Goal: Transaction & Acquisition: Book appointment/travel/reservation

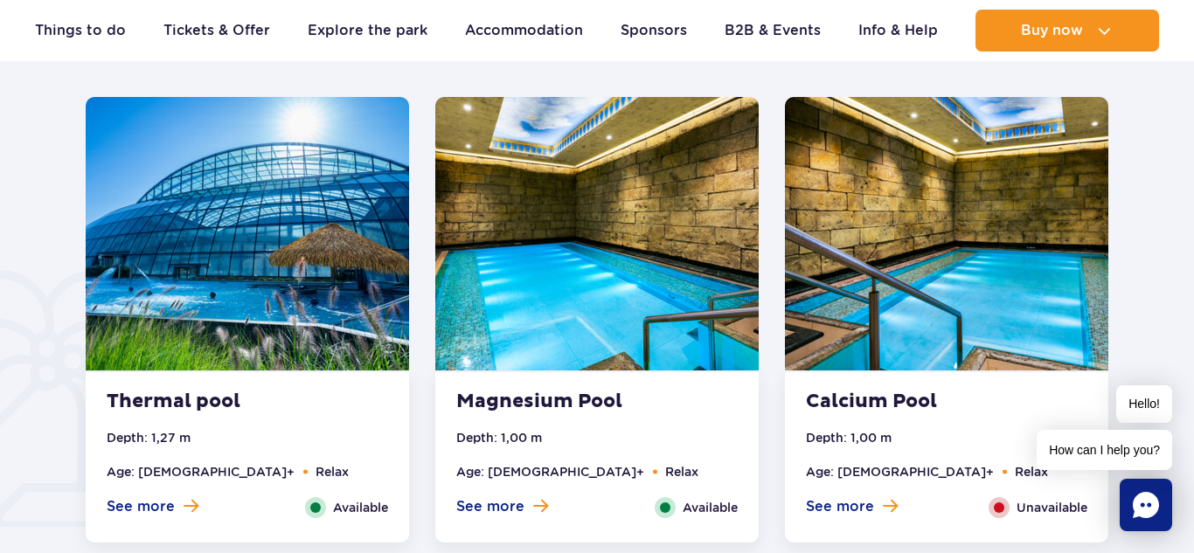
scroll to position [1167, 0]
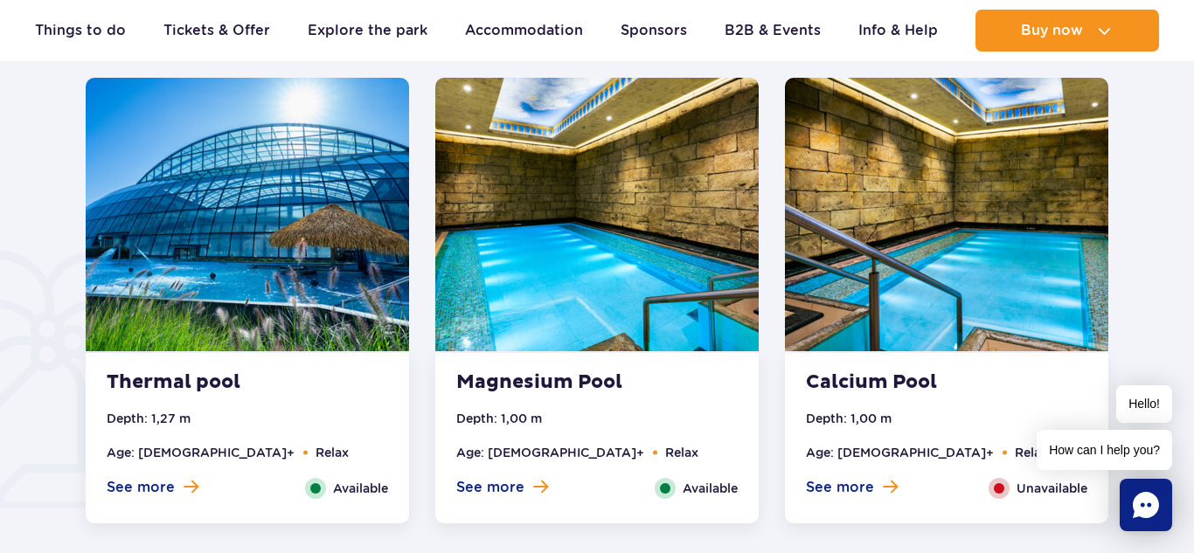
click at [590, 253] on img at bounding box center [596, 215] width 323 height 274
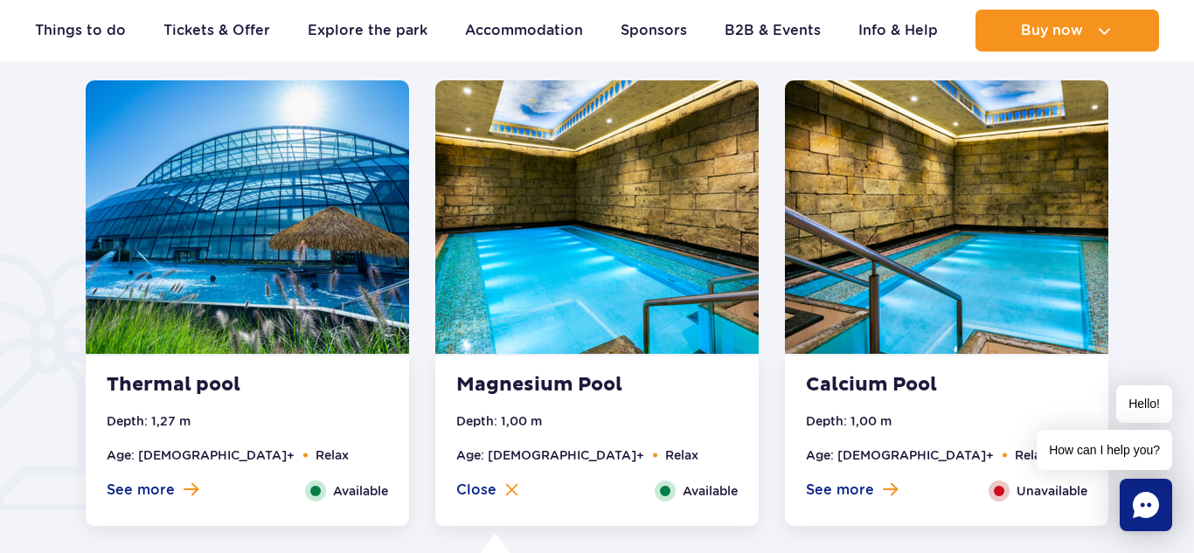
scroll to position [1166, 0]
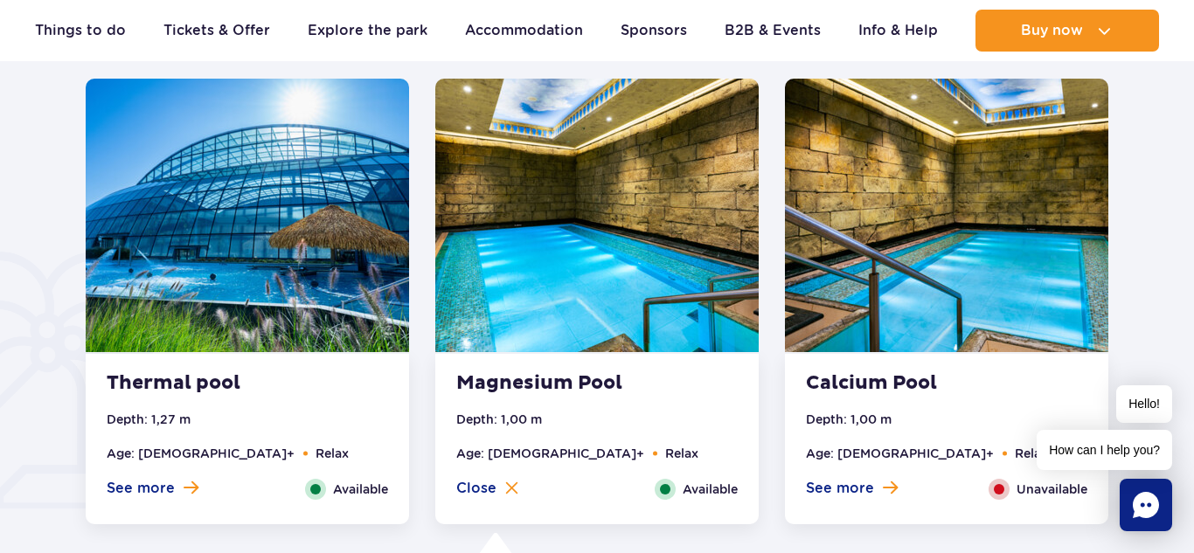
click at [873, 215] on img at bounding box center [946, 216] width 323 height 274
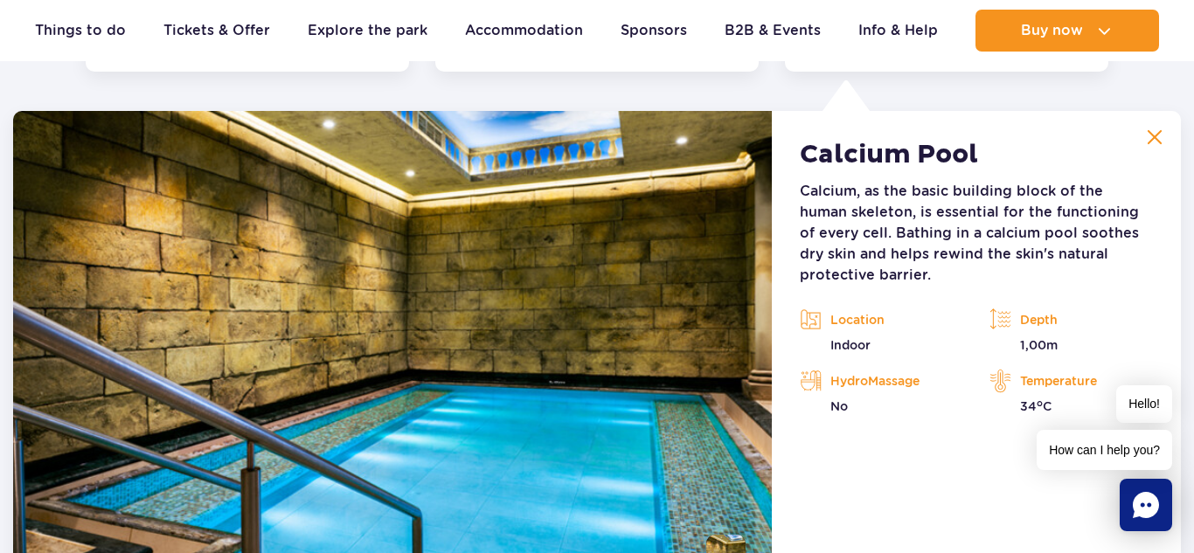
scroll to position [1625, 0]
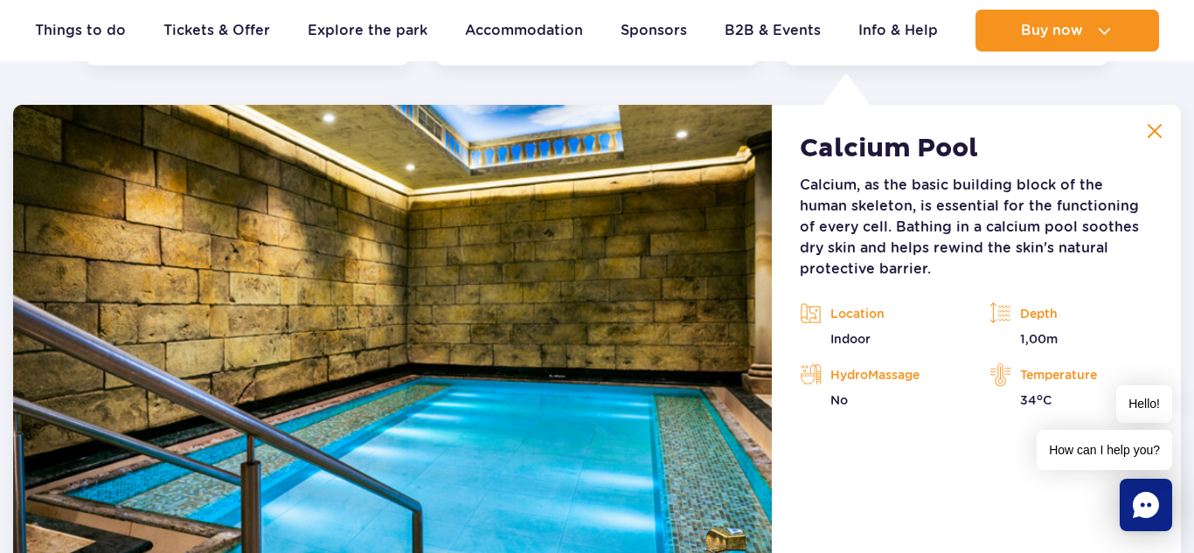
click at [1148, 135] on img at bounding box center [1155, 131] width 16 height 16
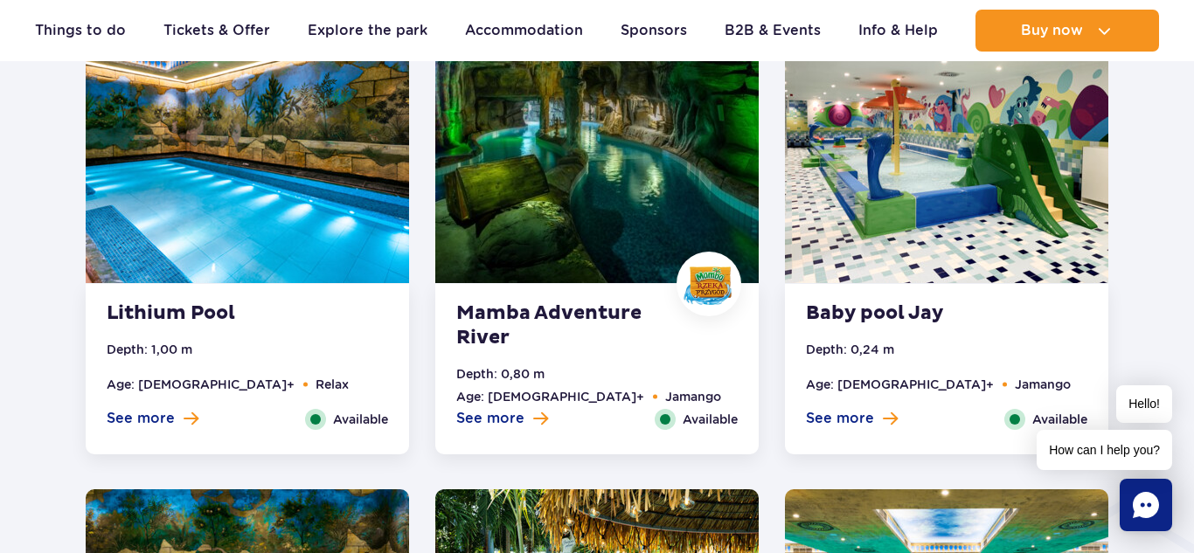
scroll to position [1723, 0]
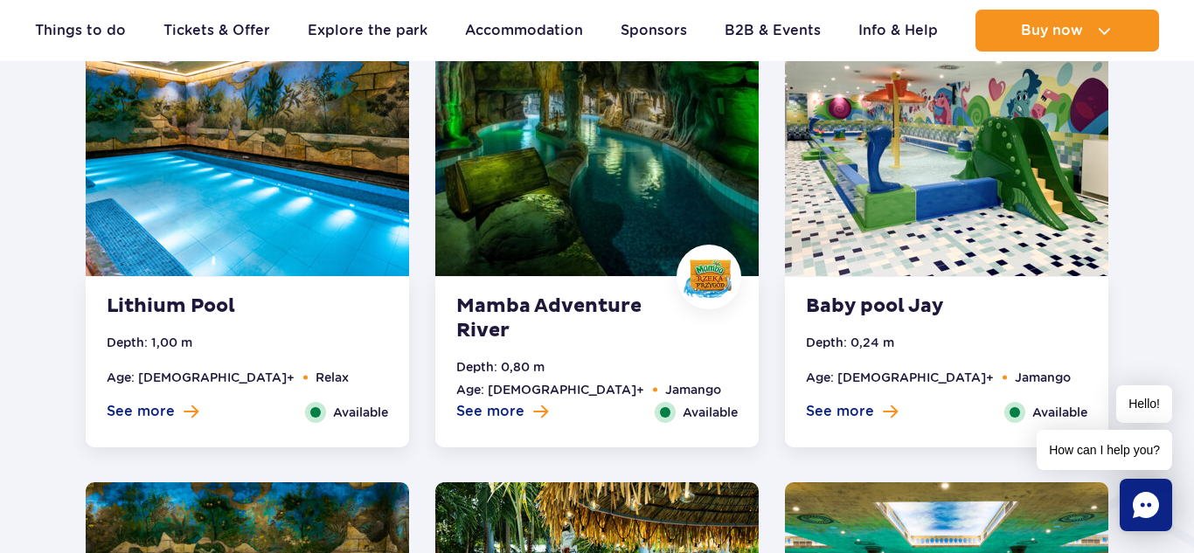
click at [182, 266] on img at bounding box center [247, 140] width 323 height 274
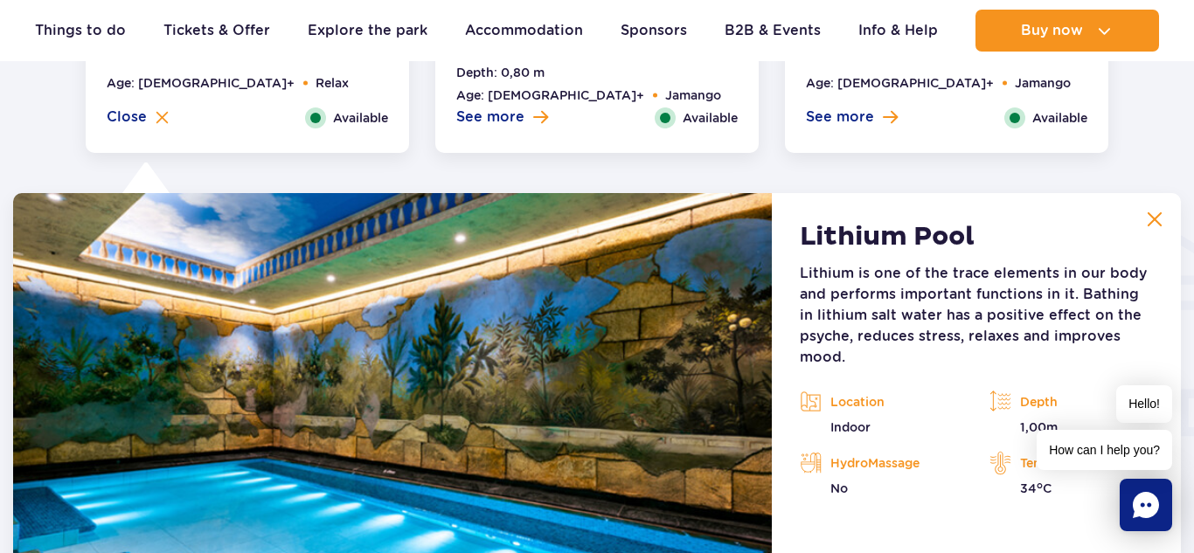
scroll to position [2105, 0]
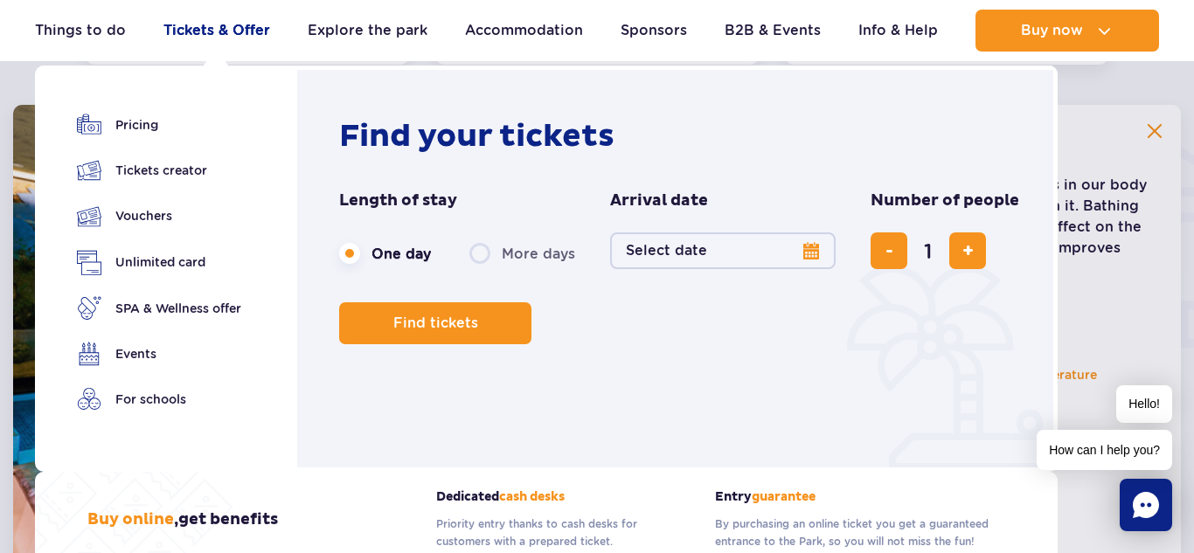
click at [200, 36] on link "Tickets & Offer" at bounding box center [216, 31] width 107 height 42
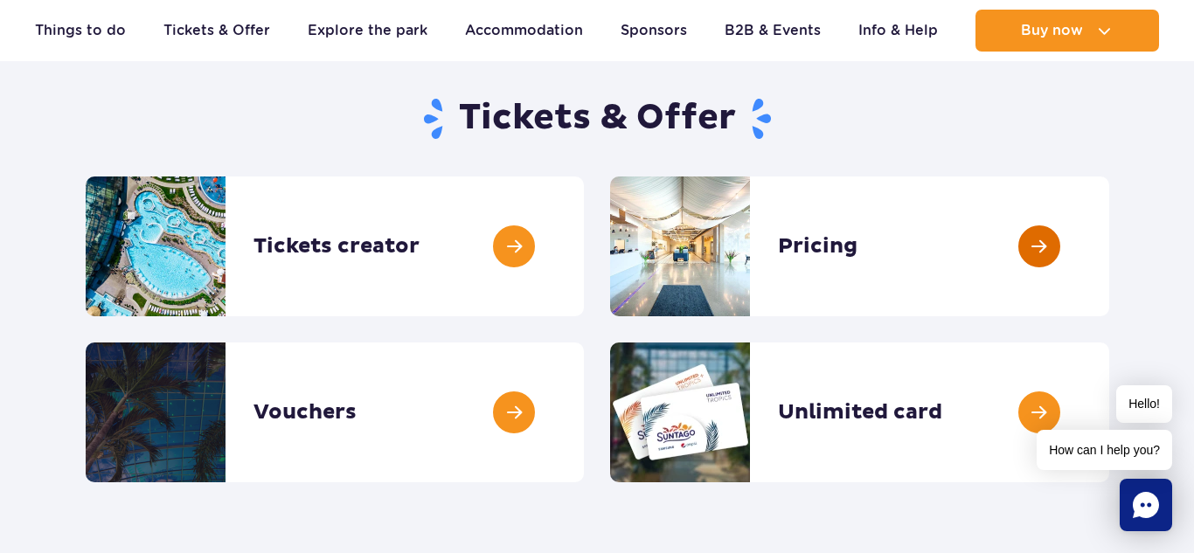
click at [1109, 228] on link at bounding box center [1109, 247] width 0 height 140
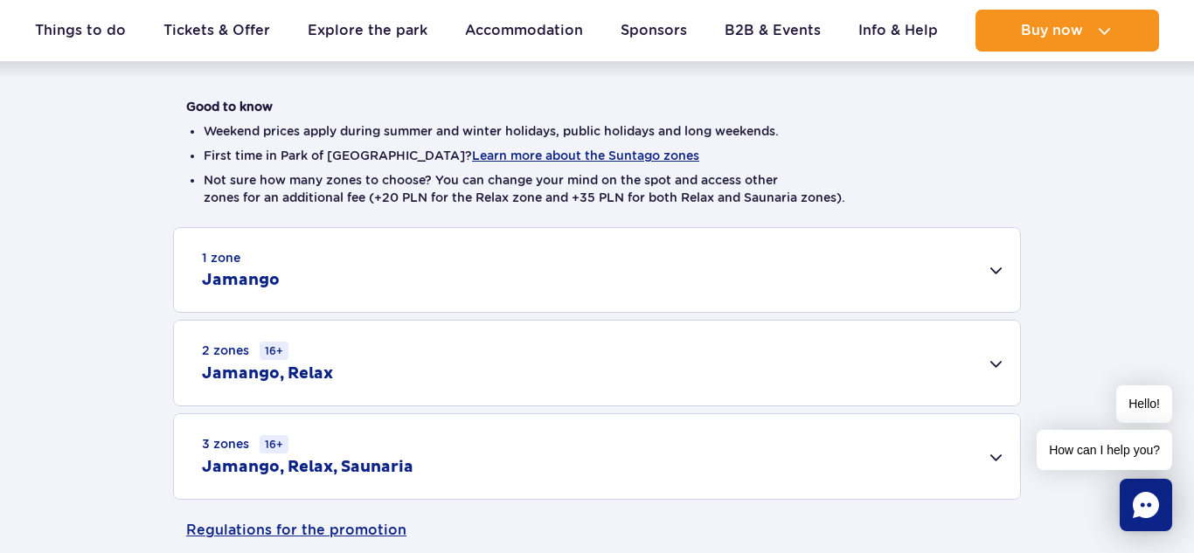
click at [239, 359] on small "2 zones 16+" at bounding box center [245, 351] width 87 height 18
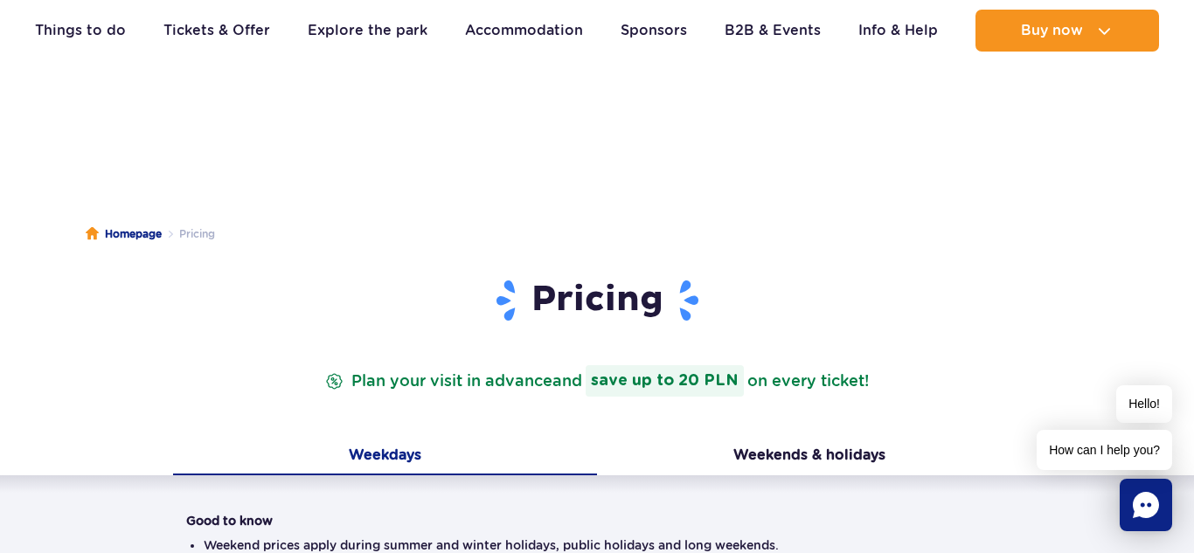
scroll to position [9, 0]
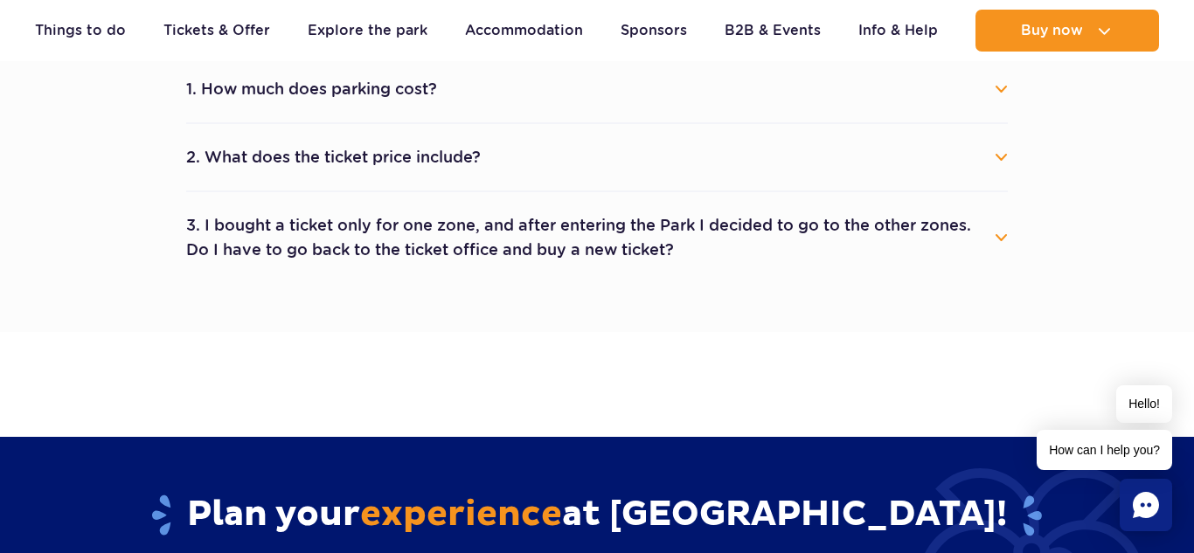
scroll to position [1301, 0]
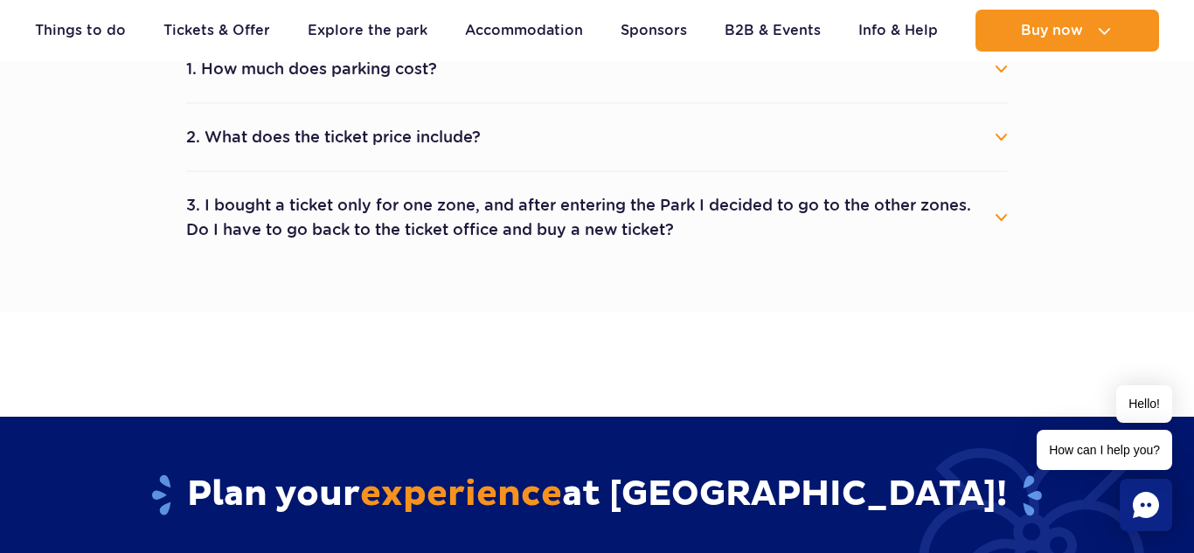
click at [669, 198] on button "3. I bought a ticket only for one zone, and after entering the Park I decided t…" at bounding box center [596, 217] width 821 height 63
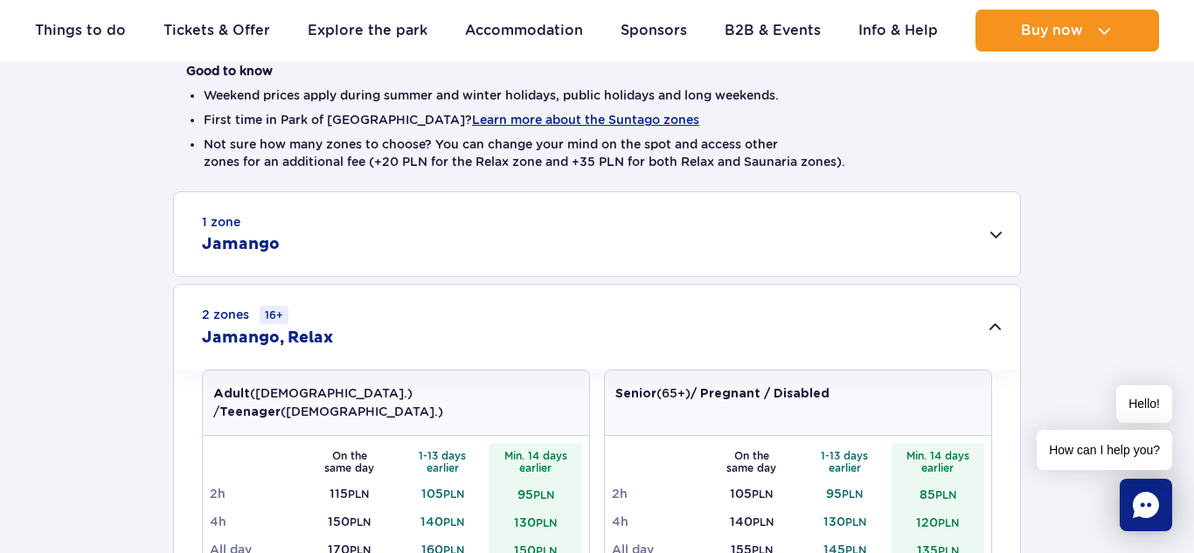
scroll to position [435, 0]
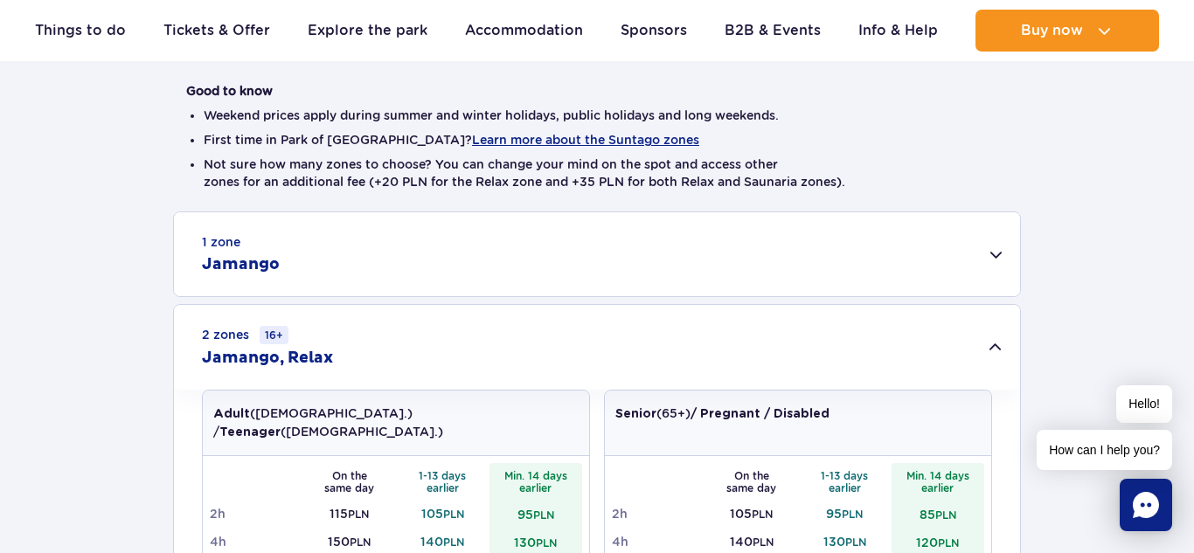
click at [664, 217] on div "1 zone Jamango" at bounding box center [597, 254] width 846 height 84
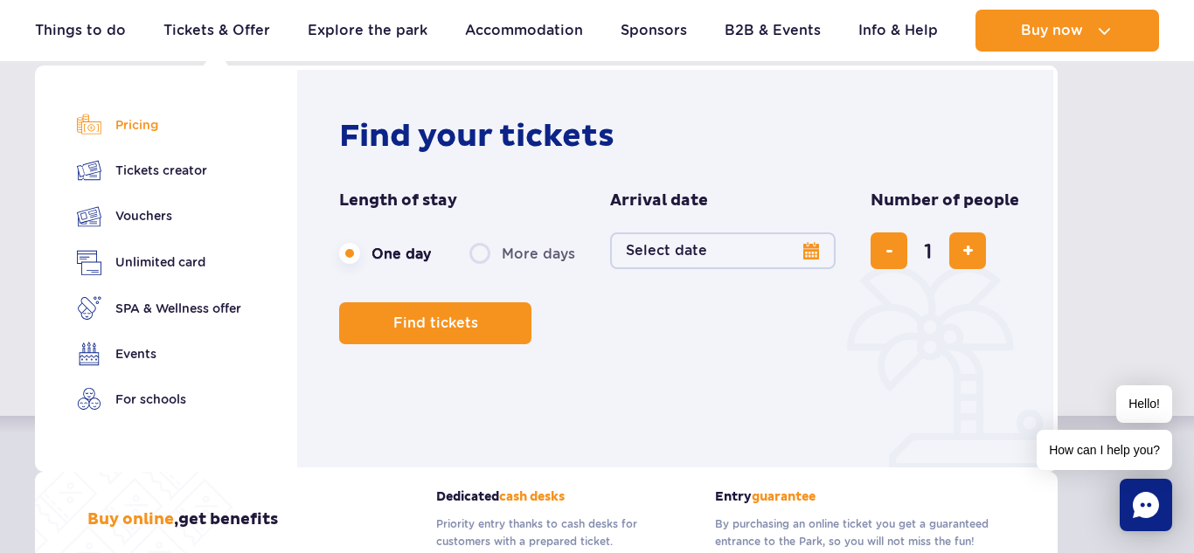
scroll to position [203, 0]
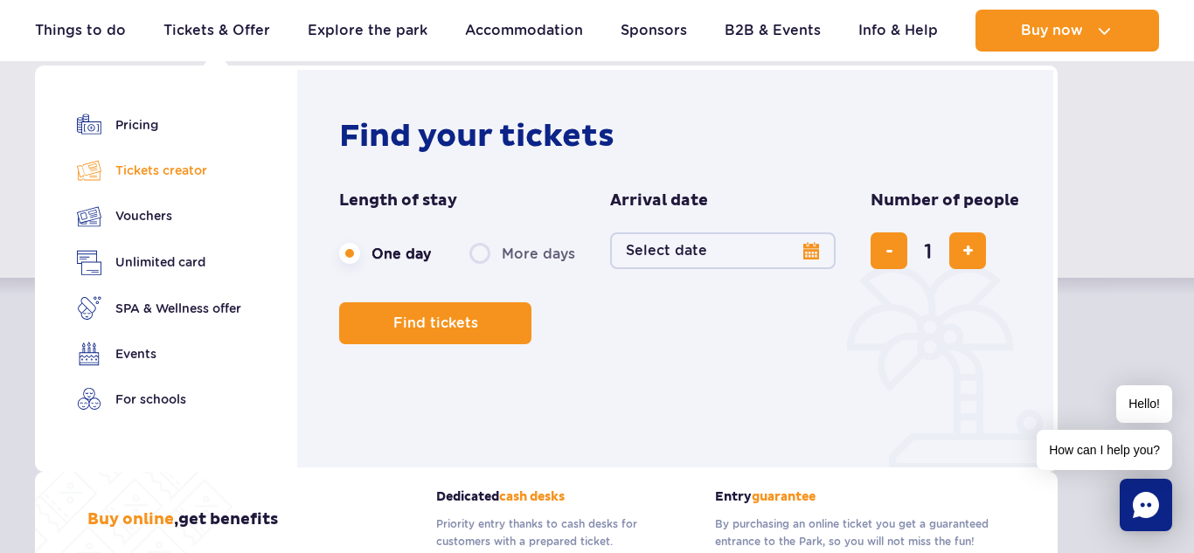
click at [144, 182] on link "Tickets creator" at bounding box center [159, 170] width 164 height 24
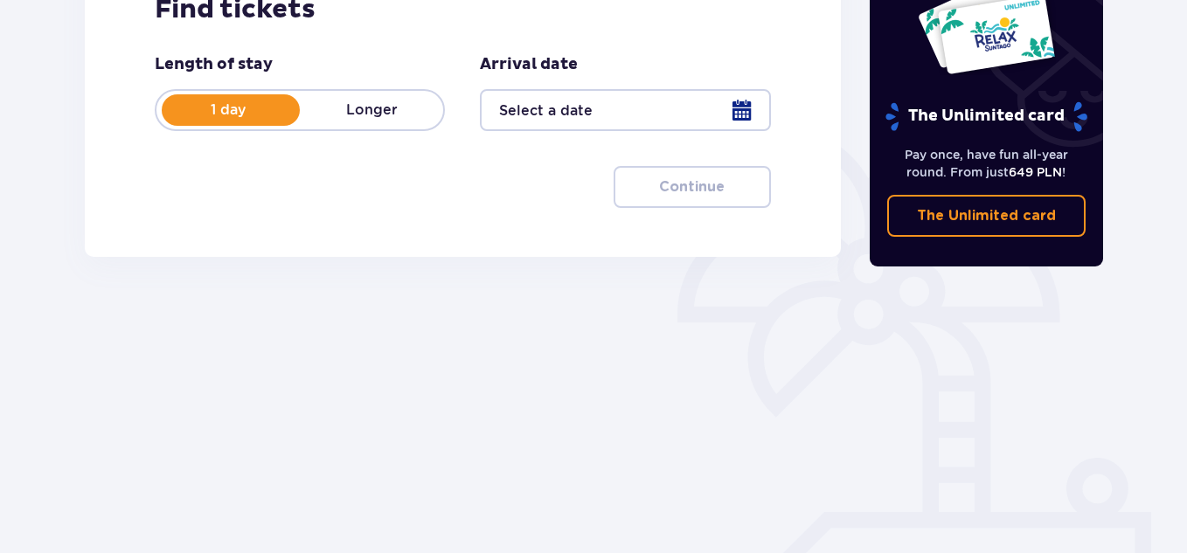
click at [745, 116] on div at bounding box center [625, 110] width 290 height 42
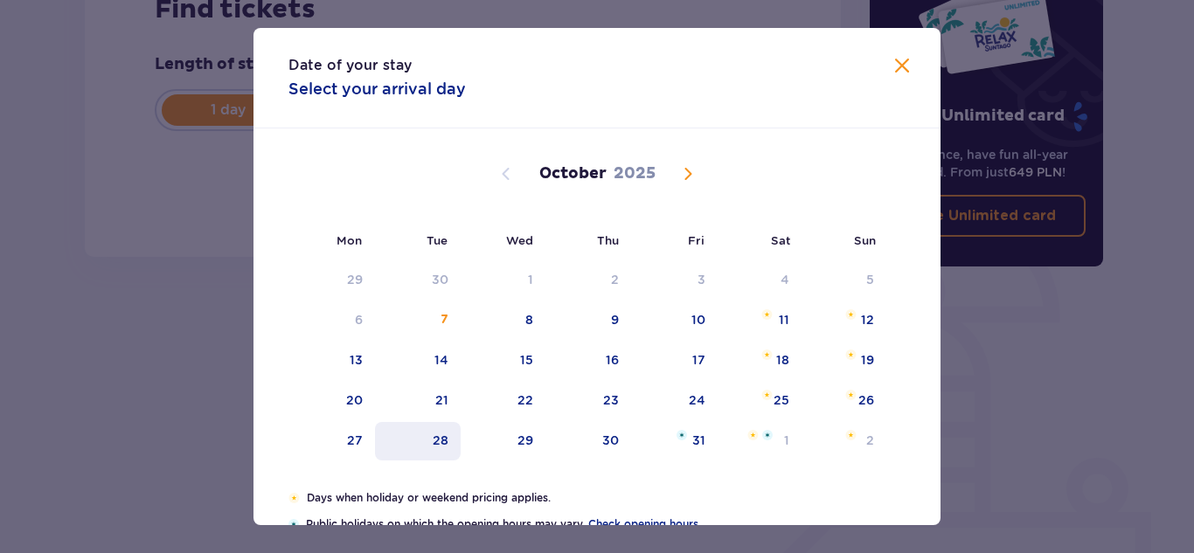
click at [448, 445] on div "28" at bounding box center [418, 441] width 87 height 38
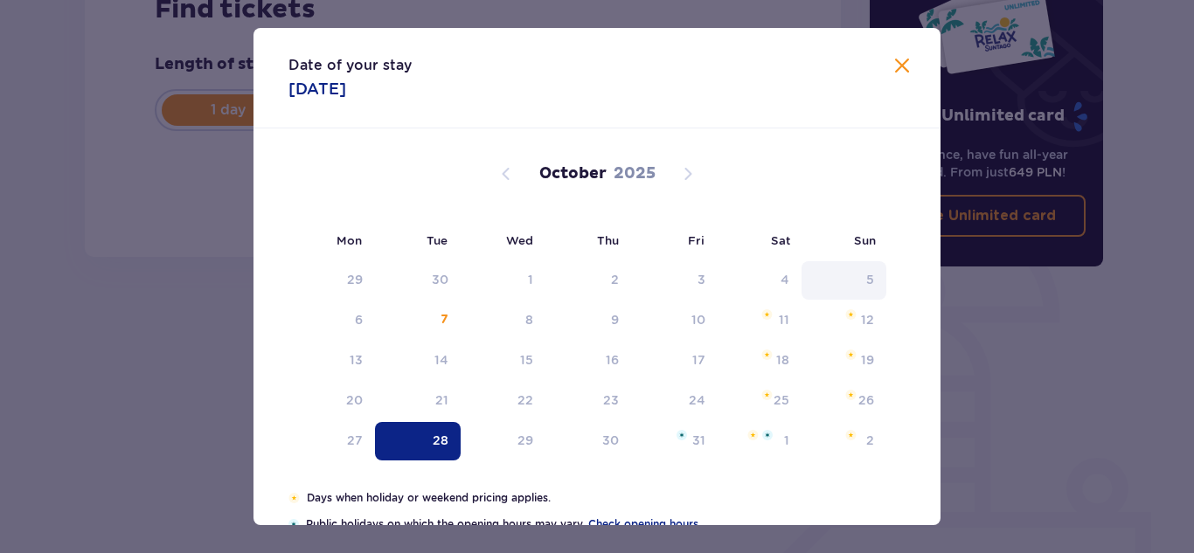
type input "28.10.25"
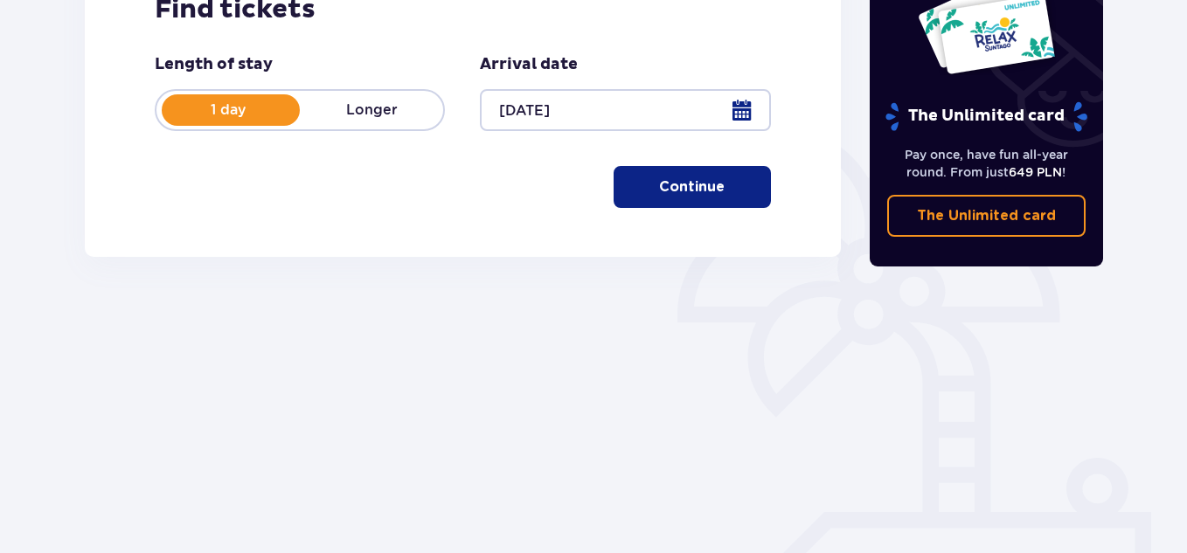
click at [646, 204] on button "Continue" at bounding box center [691, 187] width 157 height 42
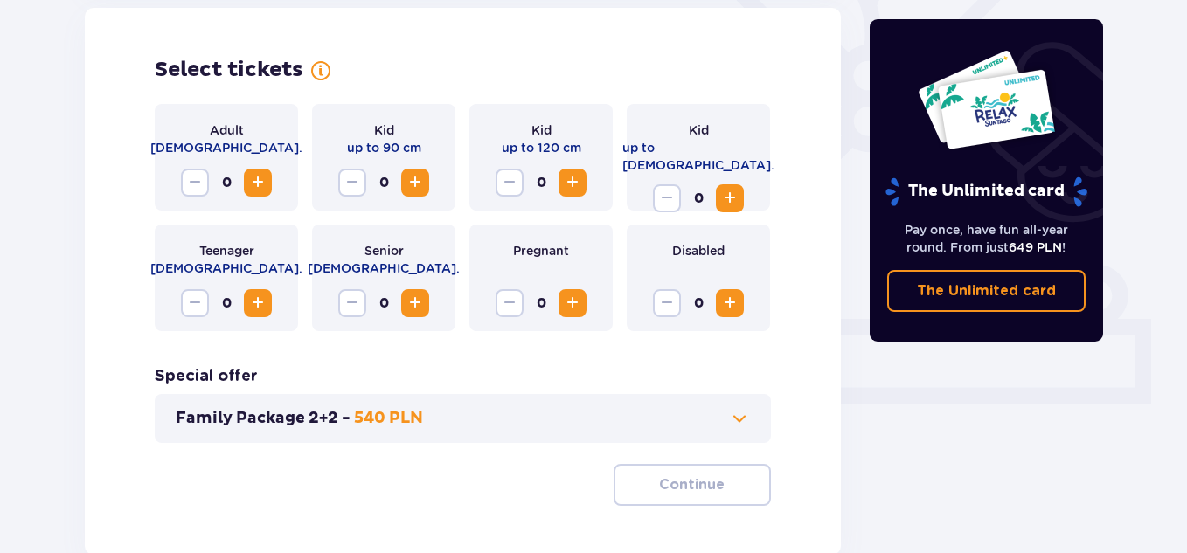
scroll to position [500, 0]
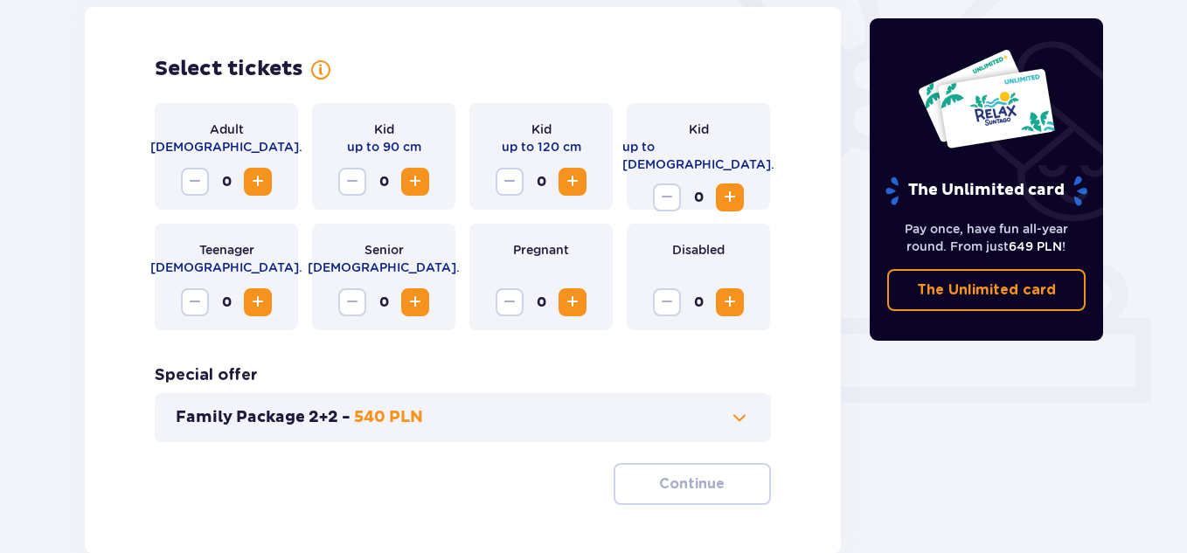
click at [256, 310] on span "Increase" at bounding box center [257, 302] width 21 height 21
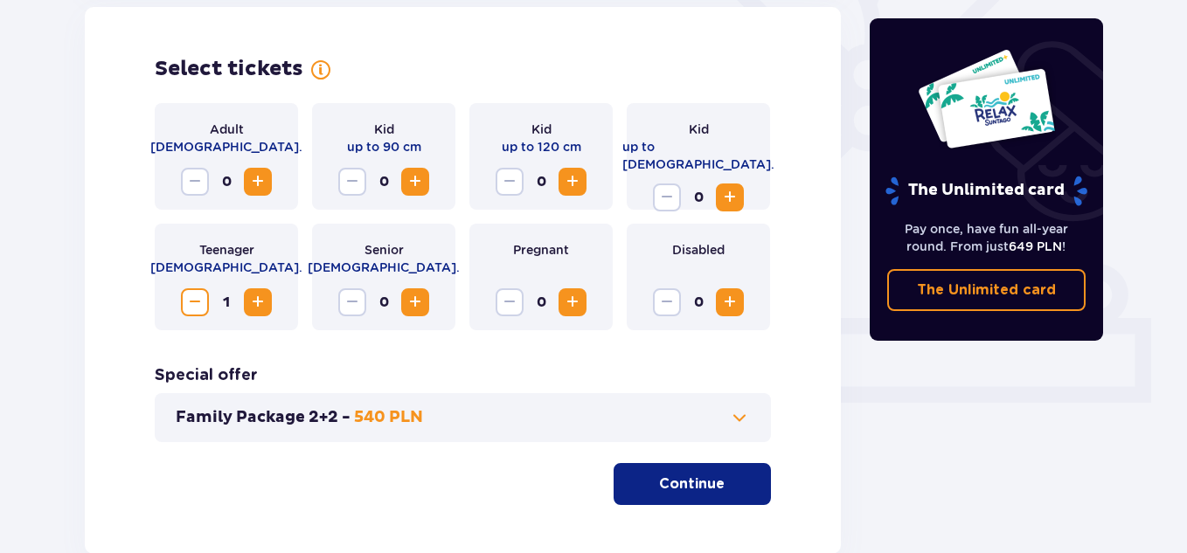
click at [266, 186] on span "Increase" at bounding box center [257, 181] width 21 height 21
click at [541, 422] on button "Family Package 2+2 - 540 PLN" at bounding box center [463, 417] width 574 height 21
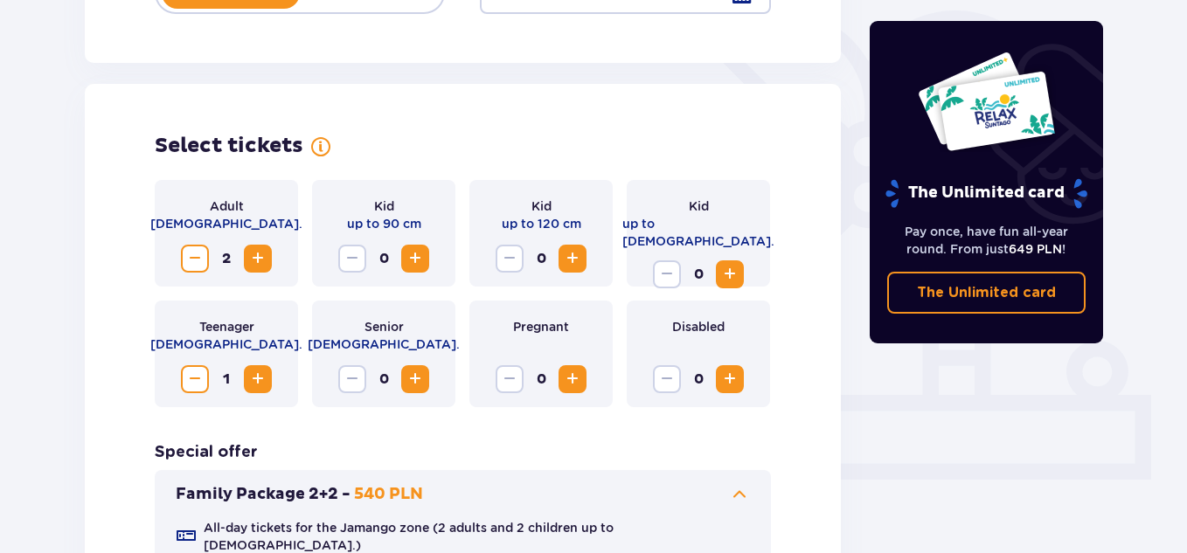
scroll to position [422, 0]
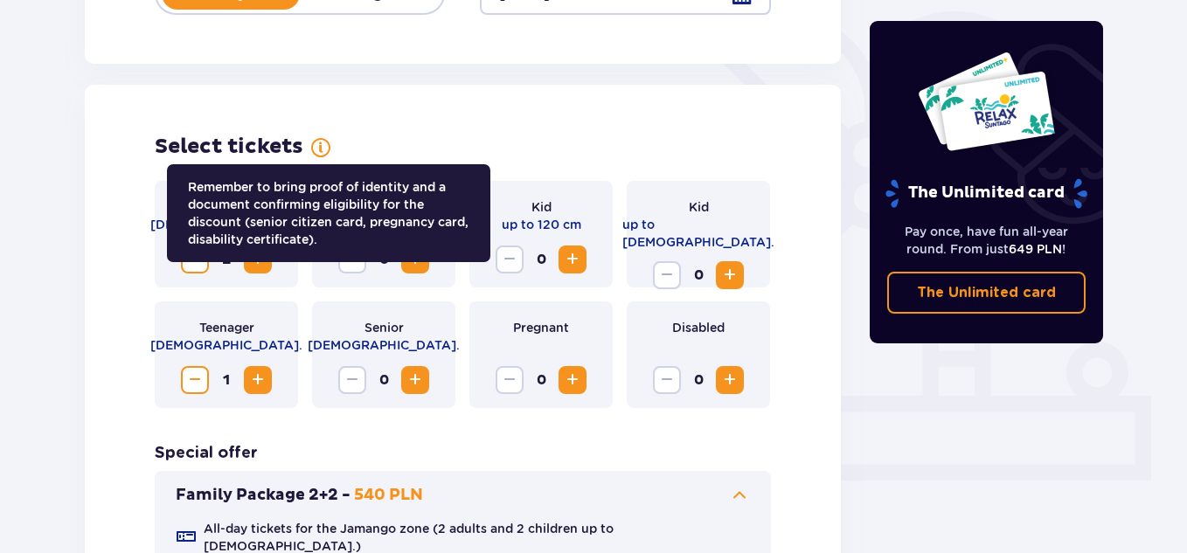
click at [324, 147] on span at bounding box center [320, 147] width 21 height 21
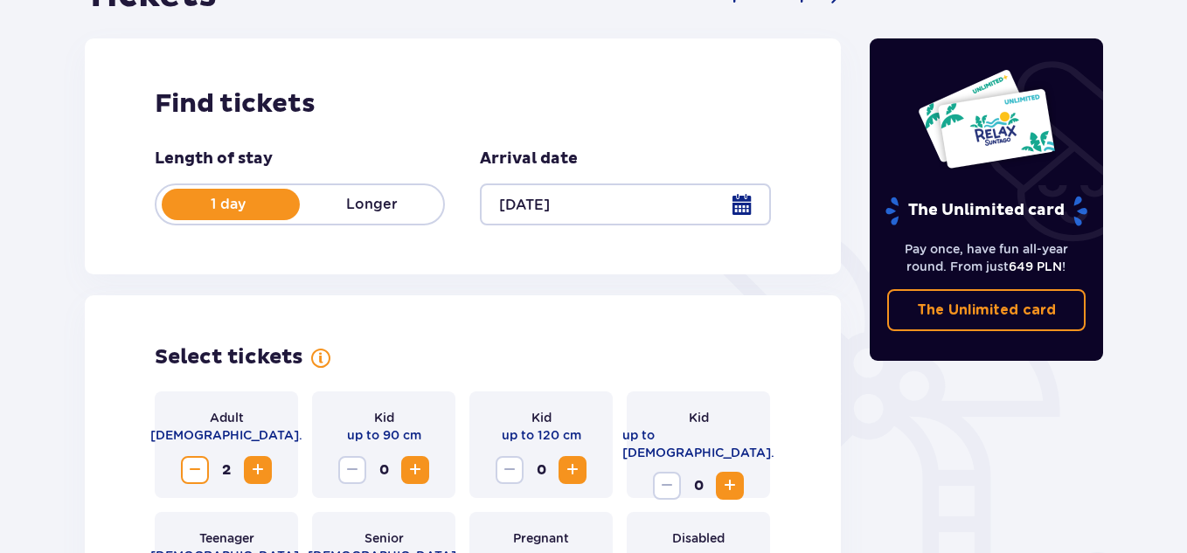
scroll to position [0, 0]
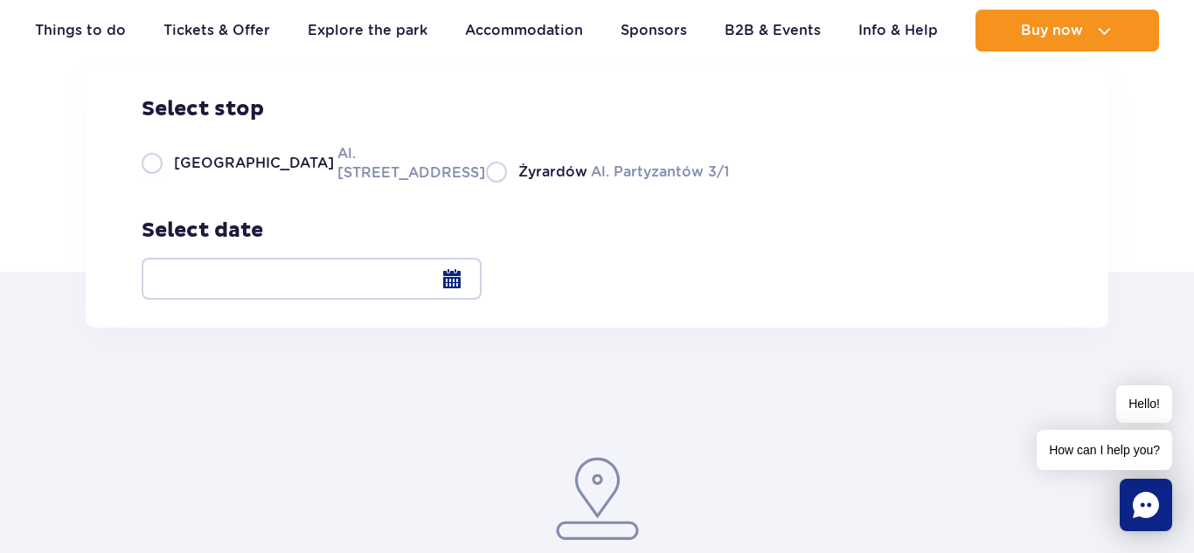
scroll to position [187, 0]
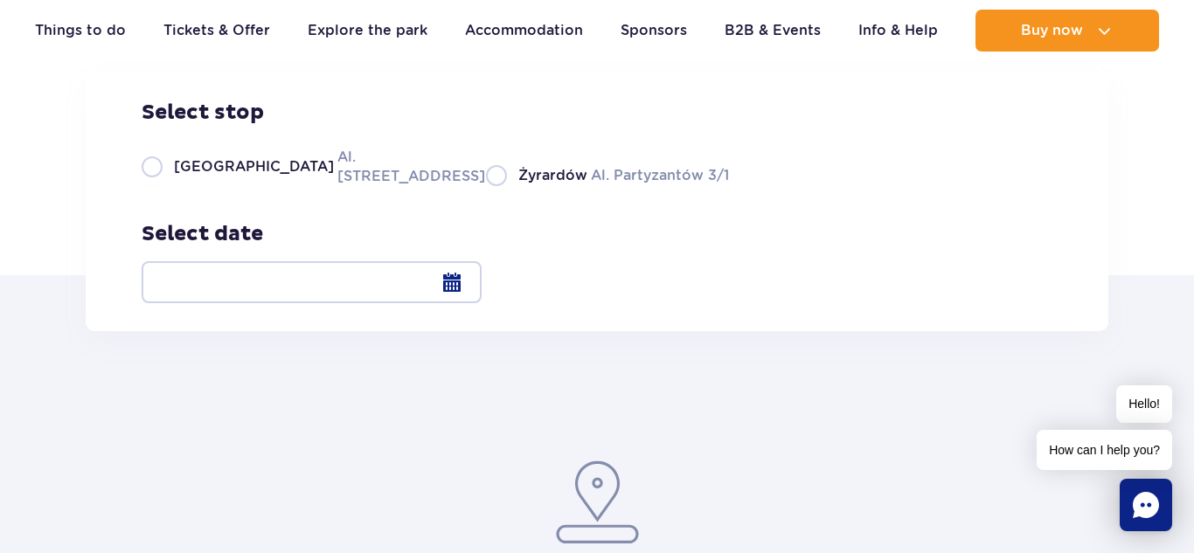
click at [236, 186] on label "Warsaw Al. [STREET_ADDRESS]" at bounding box center [303, 166] width 323 height 39
click at [161, 186] on input "Warsaw Al. [STREET_ADDRESS]" at bounding box center [151, 184] width 19 height 3
radio input "true"
click at [482, 287] on div at bounding box center [312, 282] width 340 height 42
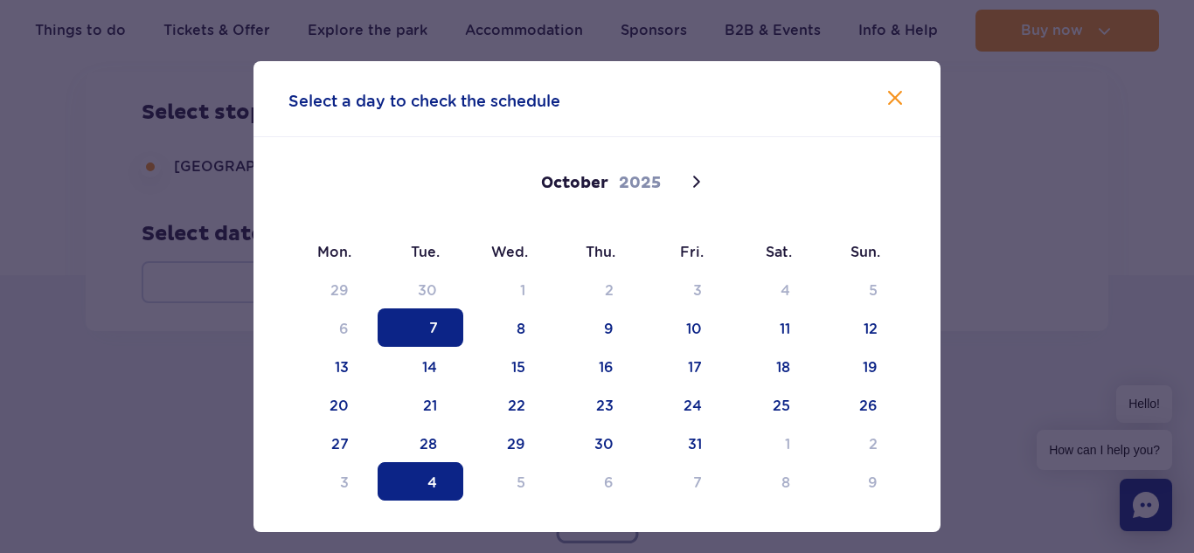
click at [428, 462] on span "4" at bounding box center [421, 481] width 86 height 38
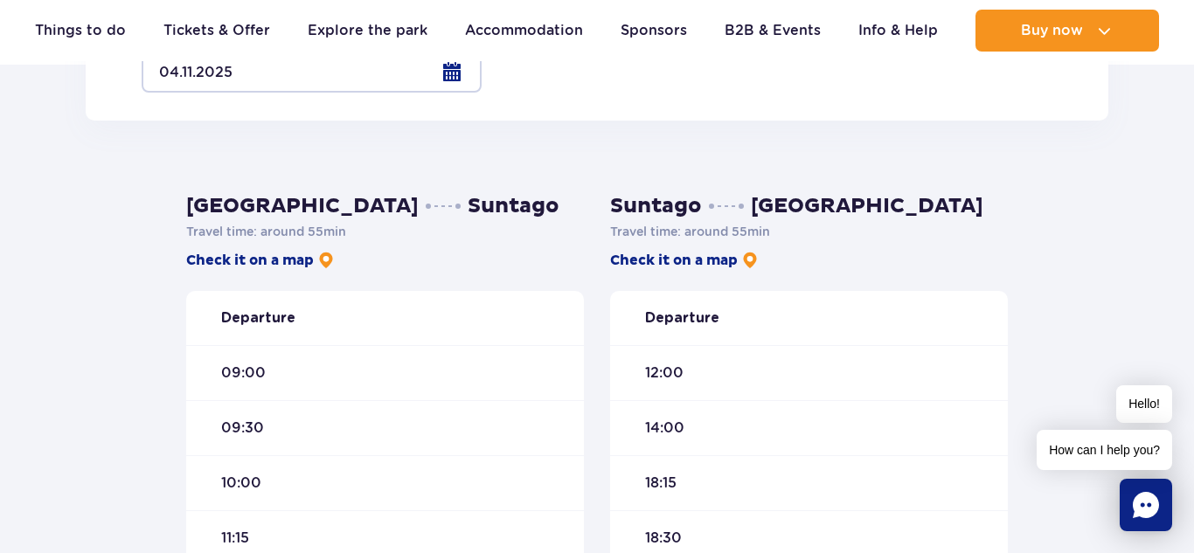
scroll to position [371, 0]
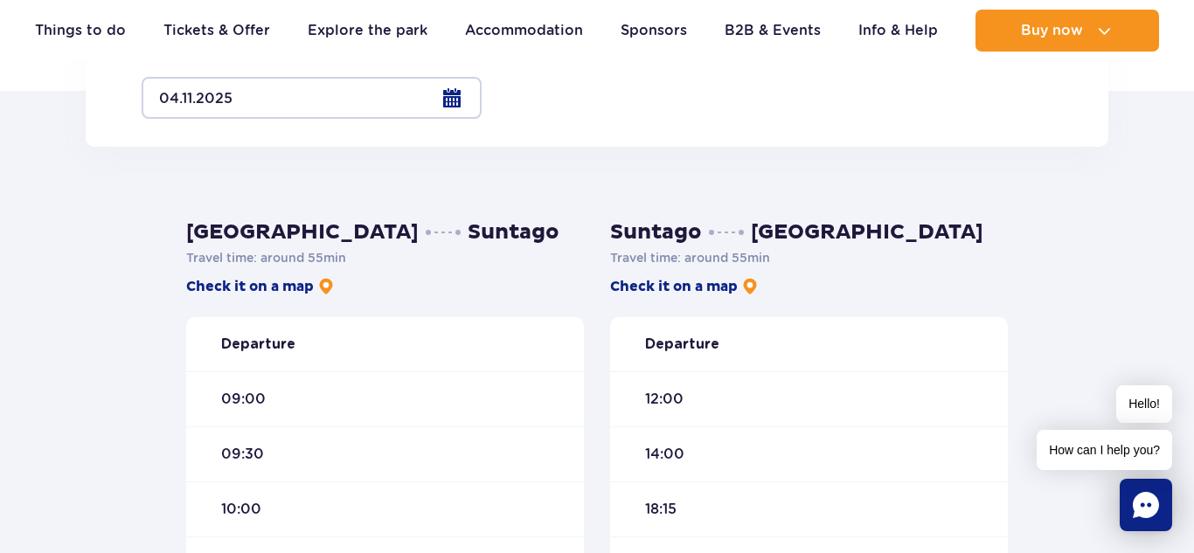
click at [252, 385] on div "09:00" at bounding box center [385, 398] width 398 height 55
click at [252, 388] on div "09:00" at bounding box center [385, 398] width 398 height 55
click at [253, 397] on span "09:00" at bounding box center [243, 399] width 45 height 19
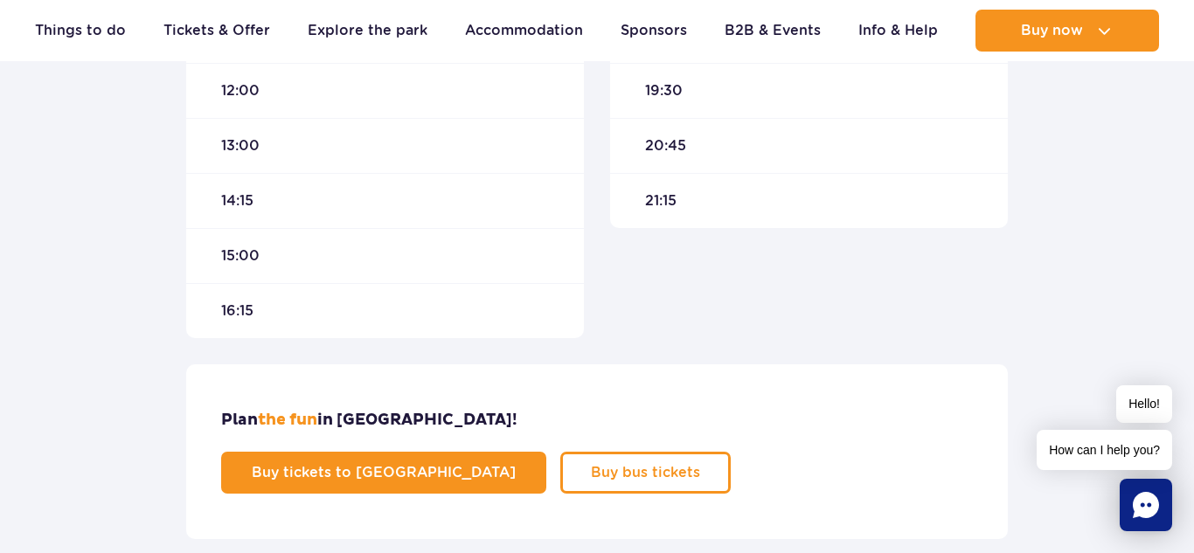
scroll to position [1161, 0]
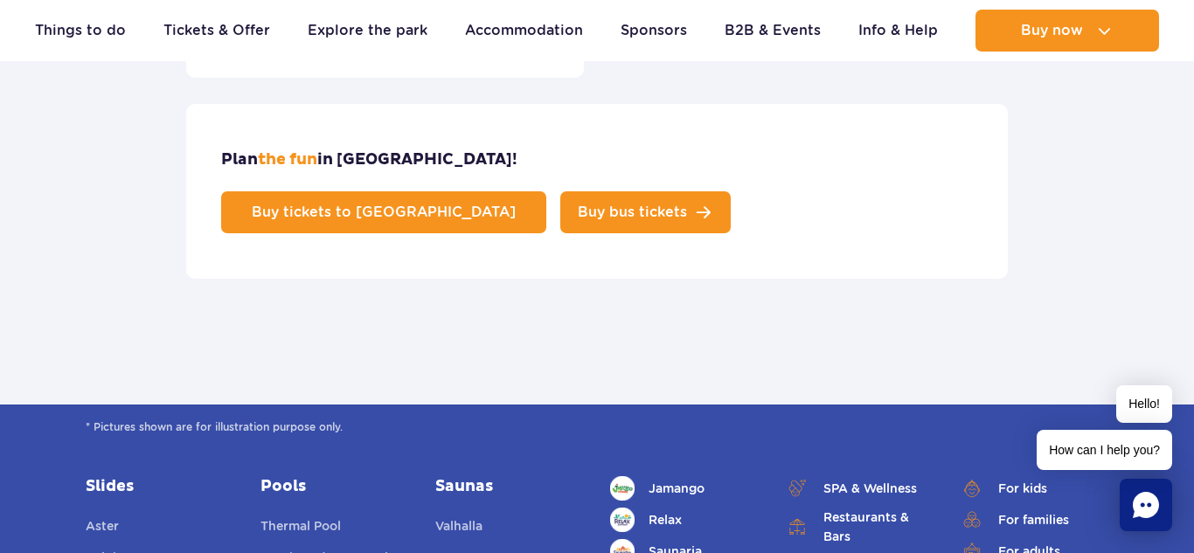
click at [687, 205] on span "Buy bus tickets" at bounding box center [632, 212] width 109 height 14
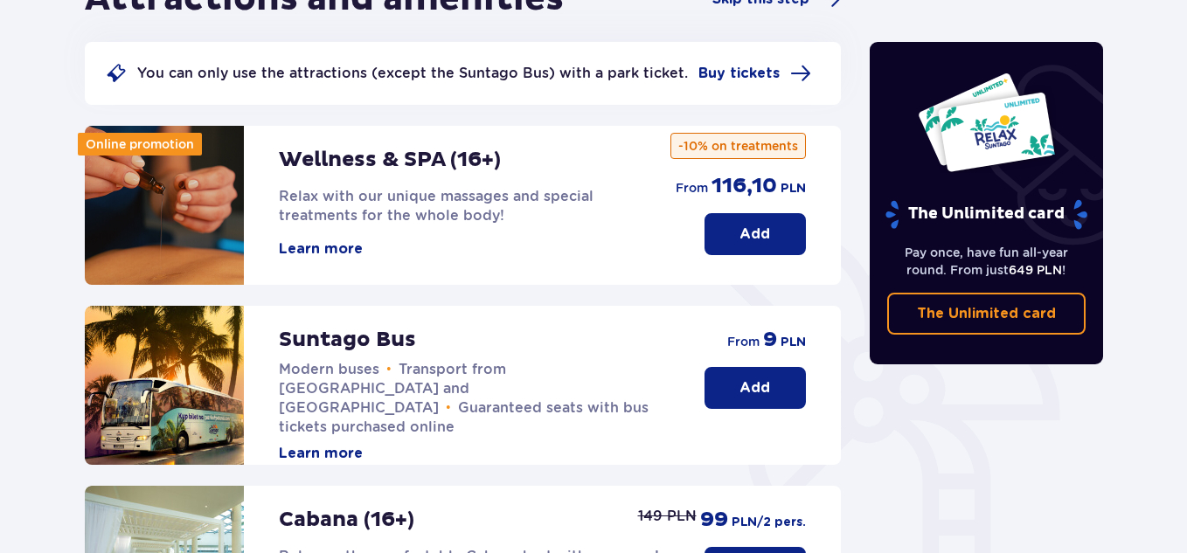
scroll to position [230, 0]
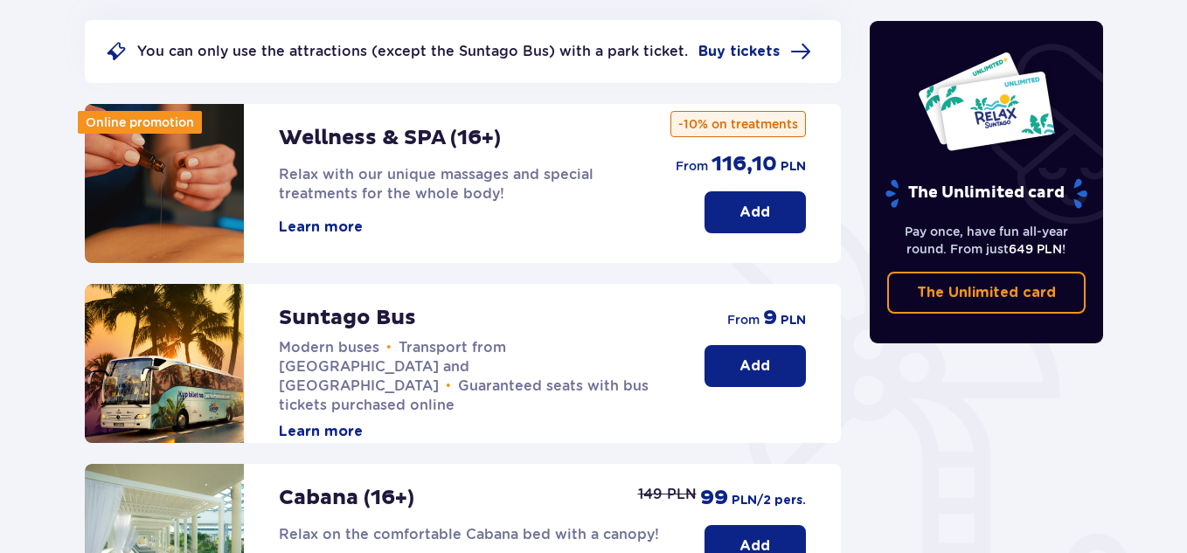
click at [735, 354] on button "Add" at bounding box center [754, 366] width 101 height 42
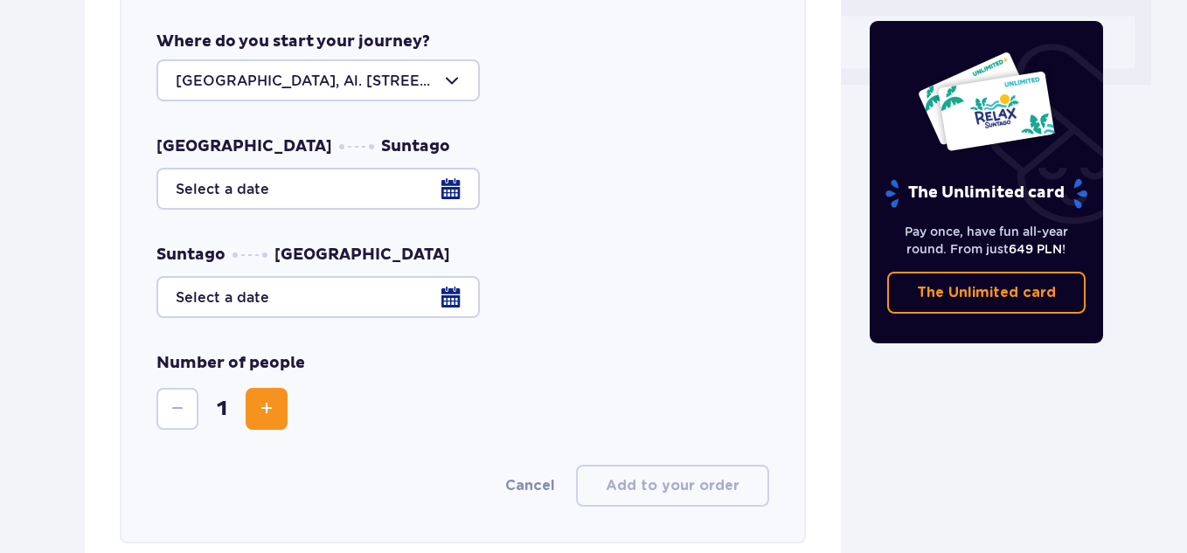
scroll to position [821, 0]
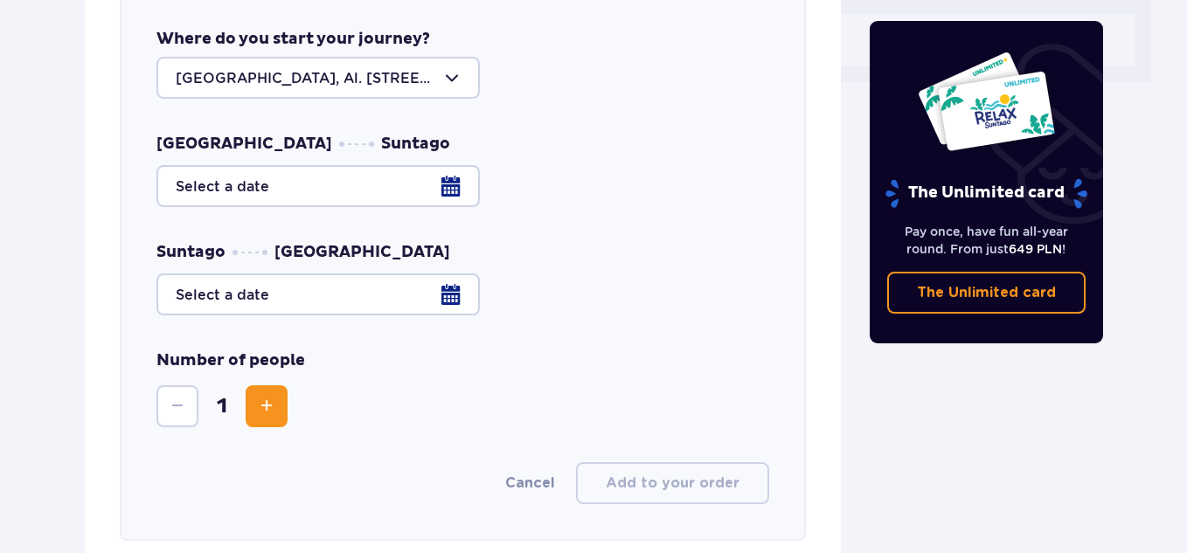
click at [340, 196] on div at bounding box center [462, 186] width 613 height 42
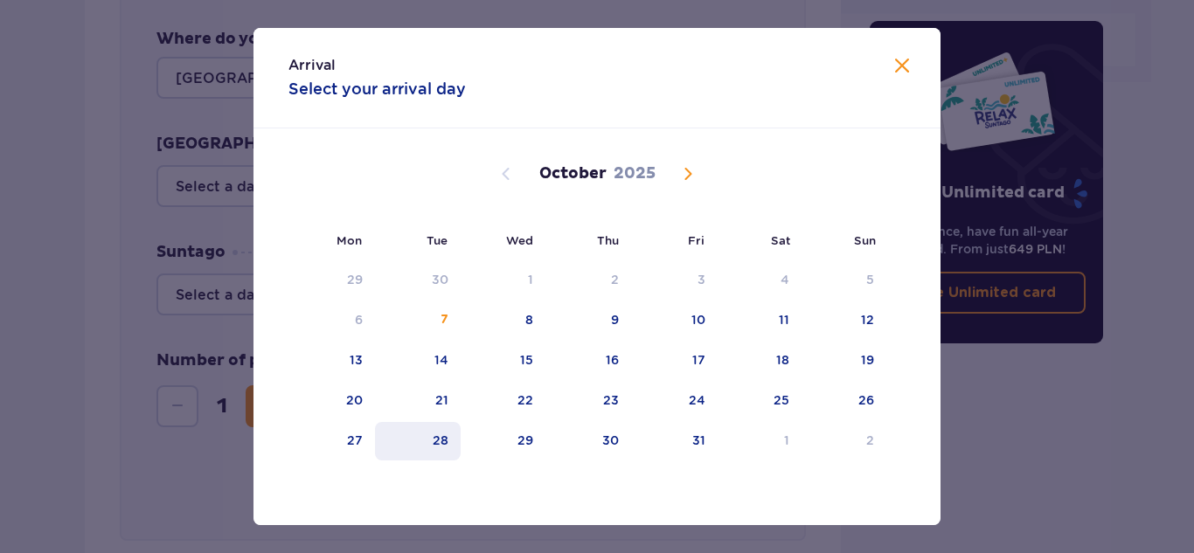
click at [446, 449] on div "28" at bounding box center [418, 441] width 87 height 38
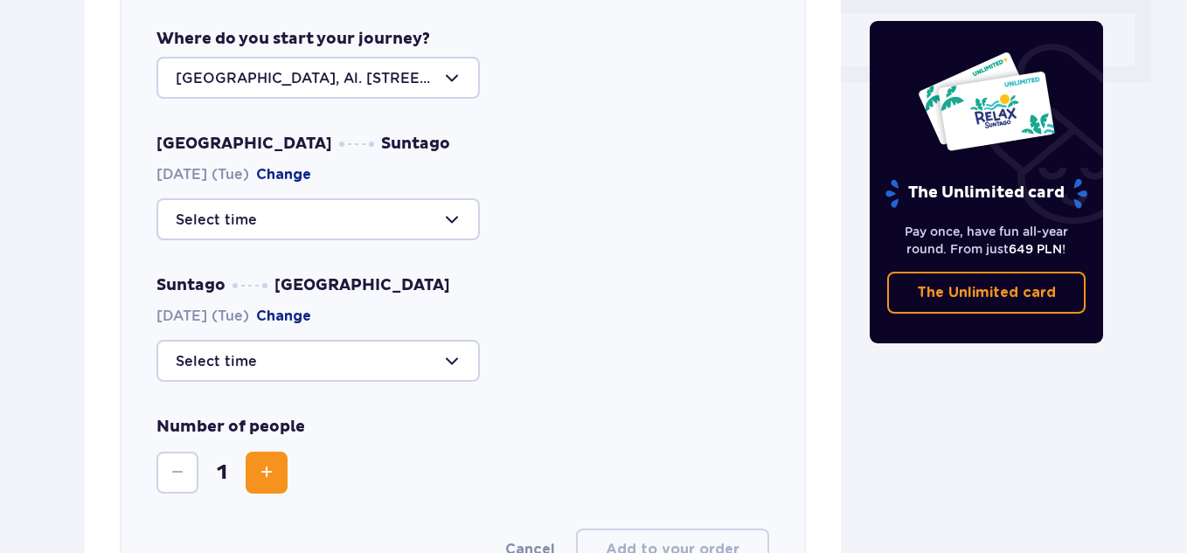
click at [410, 211] on div at bounding box center [317, 219] width 323 height 42
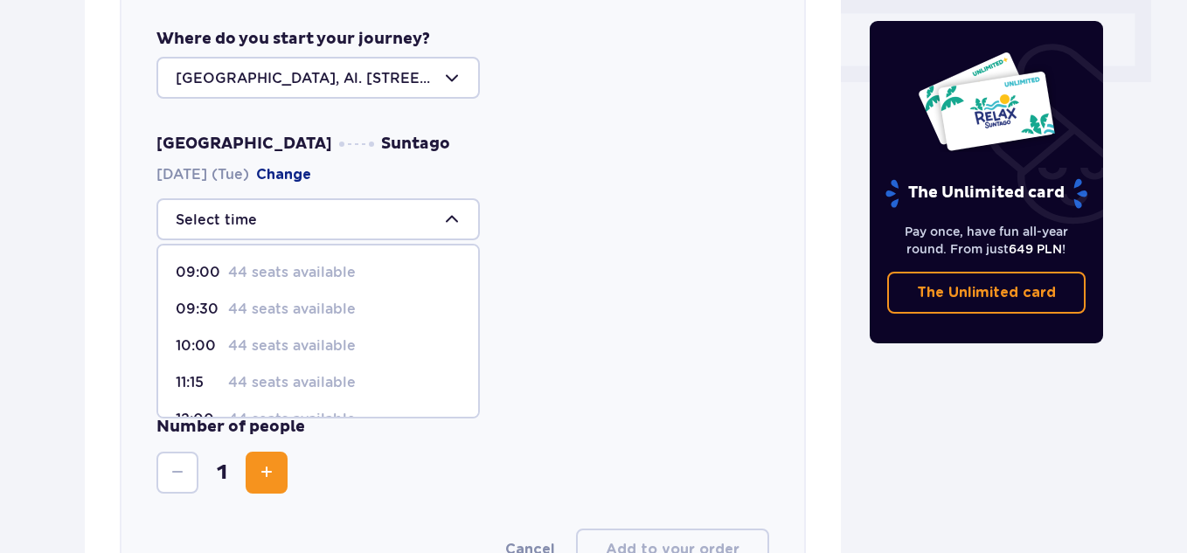
click at [350, 266] on p "44 seats available" at bounding box center [292, 272] width 128 height 19
type input "09:00"
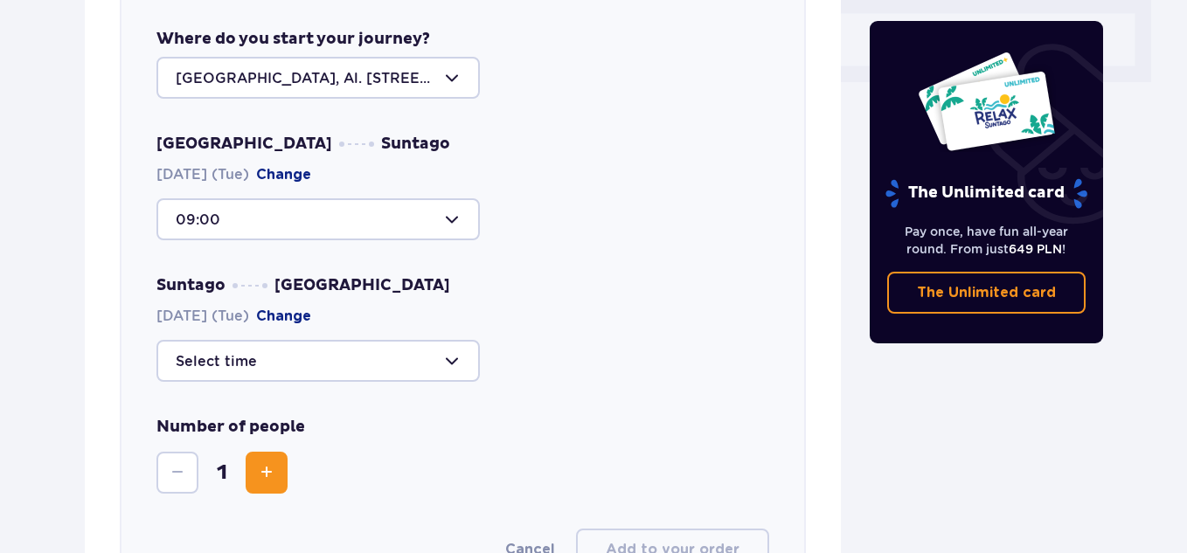
click at [267, 357] on div at bounding box center [317, 361] width 323 height 42
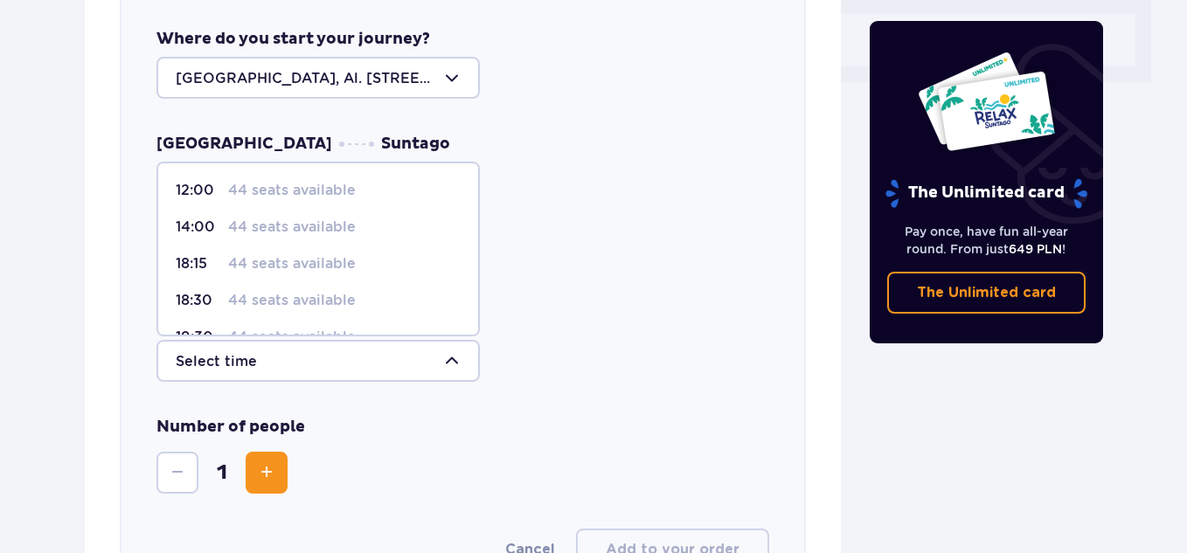
click at [282, 266] on p "44 seats available" at bounding box center [292, 263] width 128 height 19
type input "18:15"
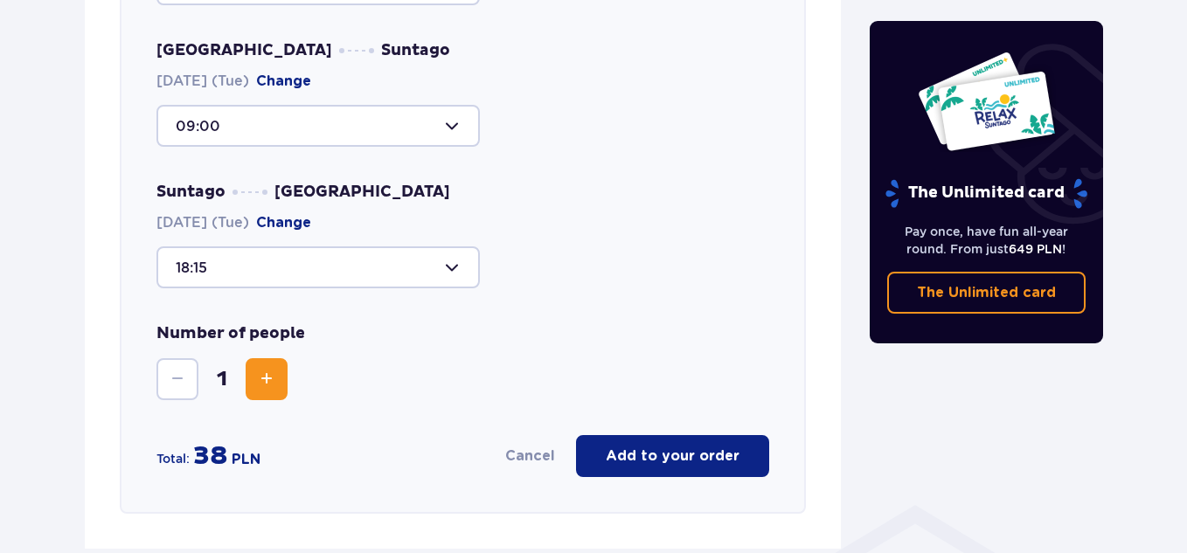
scroll to position [915, 0]
click at [267, 380] on span "Increase" at bounding box center [266, 378] width 21 height 21
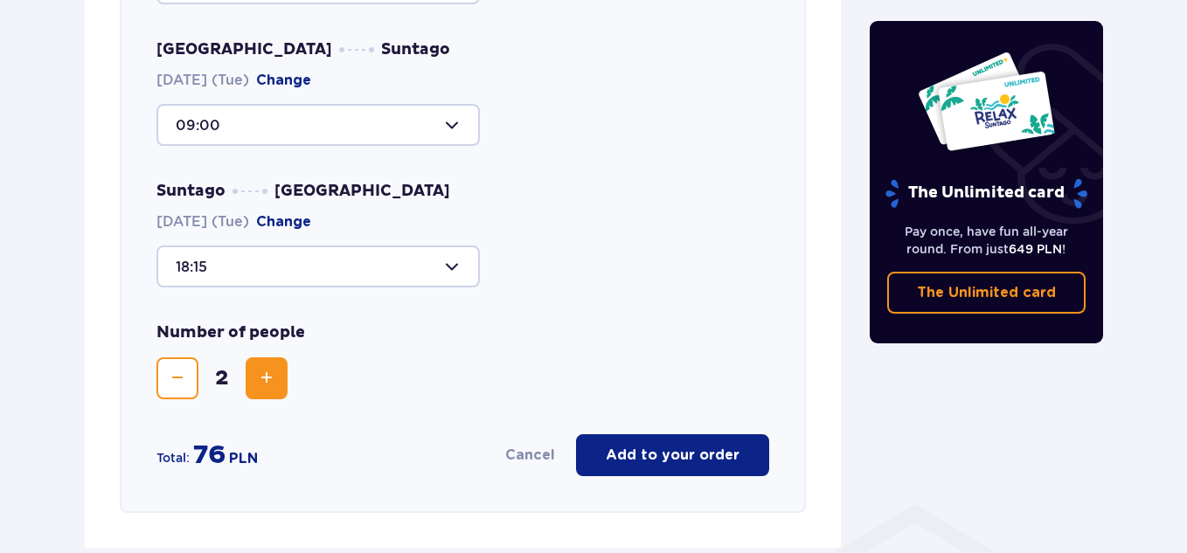
click at [267, 380] on span "Increase" at bounding box center [266, 378] width 21 height 21
